Goal: Task Accomplishment & Management: Manage account settings

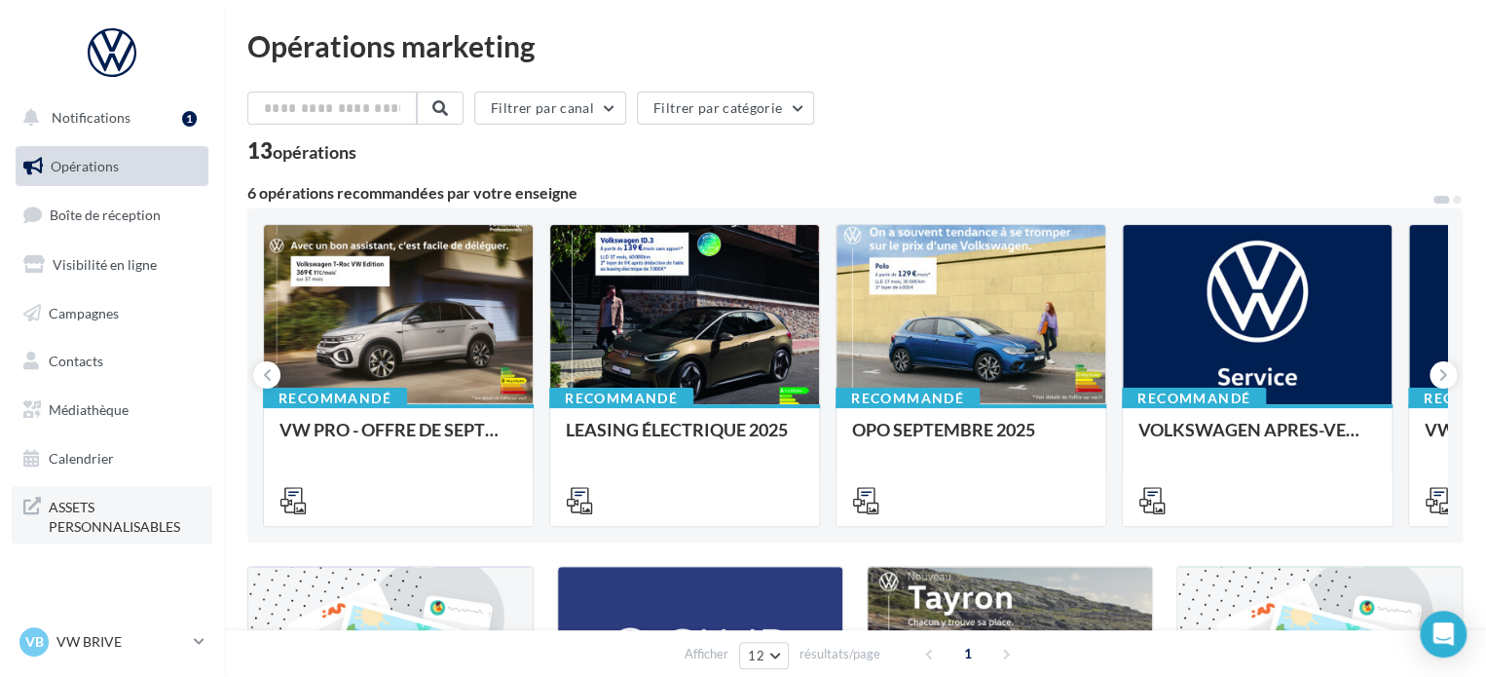
click at [91, 522] on span "ASSETS PERSONNALISABLES" at bounding box center [125, 515] width 152 height 42
click at [92, 632] on p "VW BRIVE" at bounding box center [120, 641] width 129 height 19
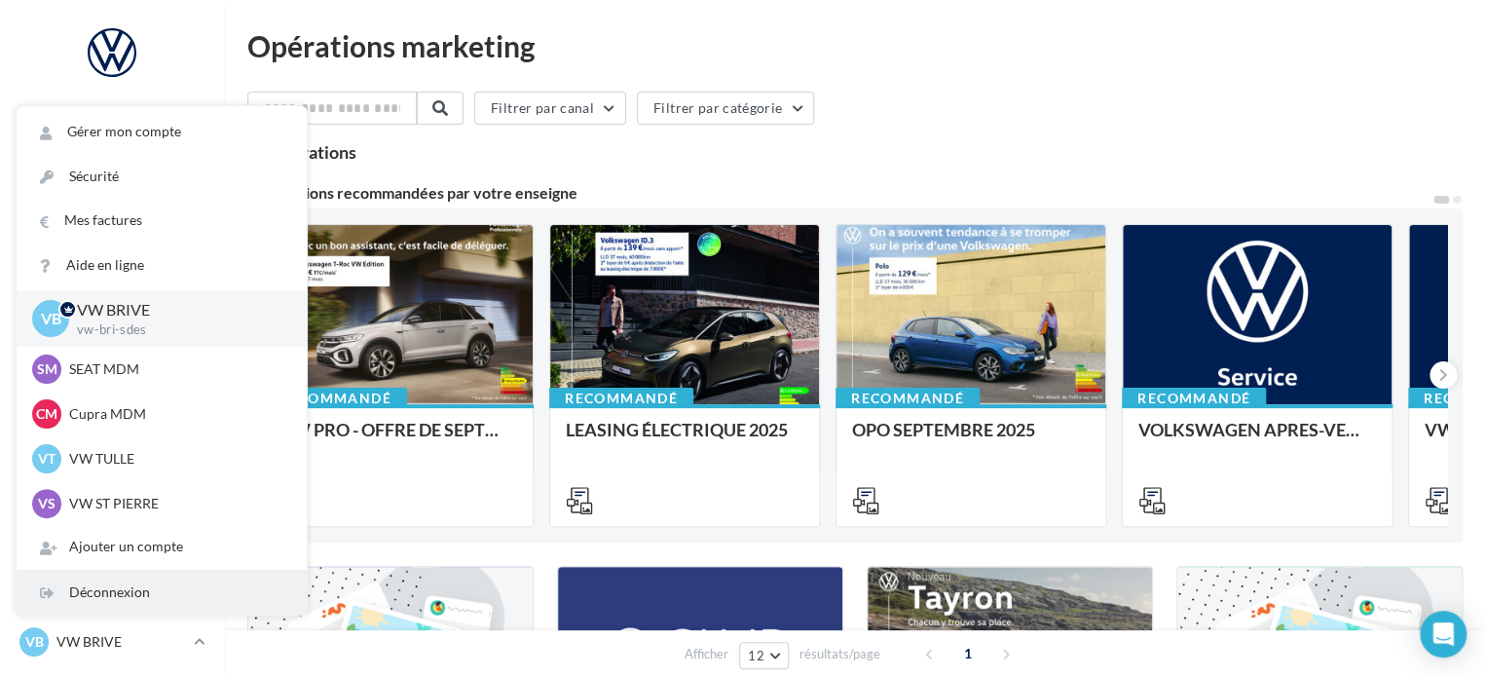
click at [105, 596] on div "Déconnexion" at bounding box center [162, 592] width 290 height 44
